Goal: Unclear: Browse casually

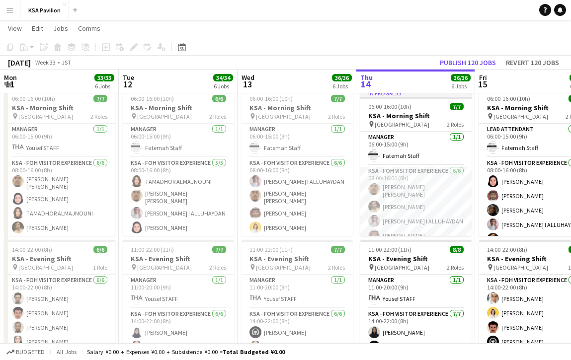
scroll to position [0, 307]
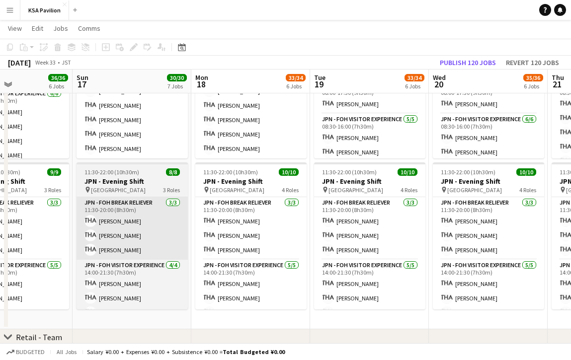
scroll to position [545, 0]
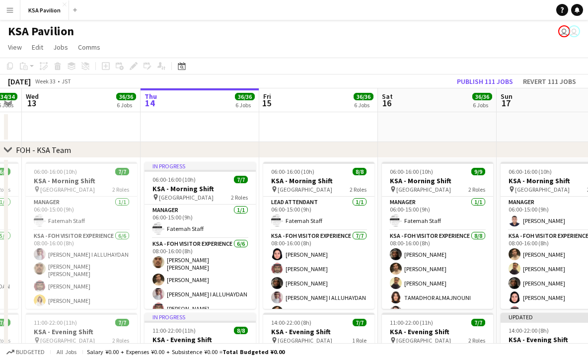
scroll to position [0, 209]
